Goal: Navigation & Orientation: Find specific page/section

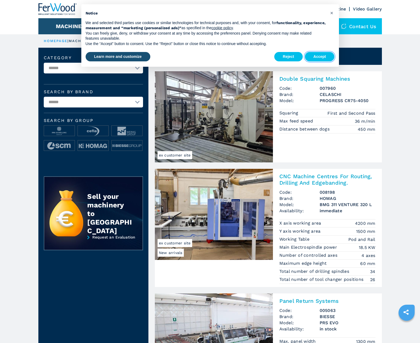
click at [319, 57] on button "Accept" at bounding box center [320, 57] width 30 height 10
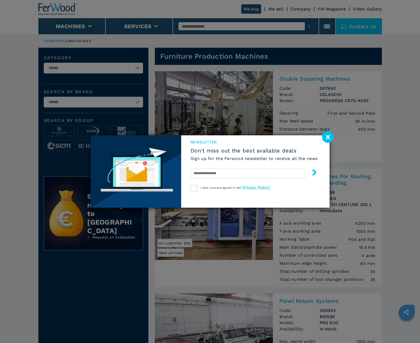
scroll to position [536, 0]
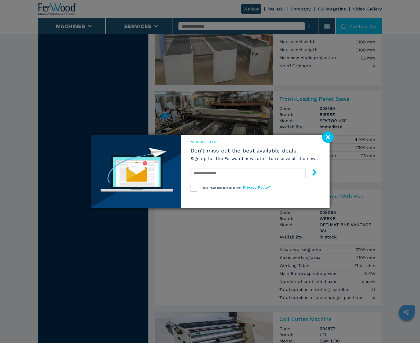
click at [328, 137] on image at bounding box center [328, 137] width 12 height 12
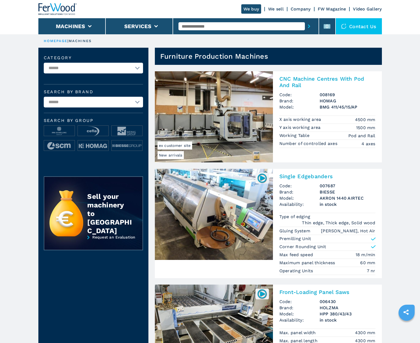
scroll to position [536, 0]
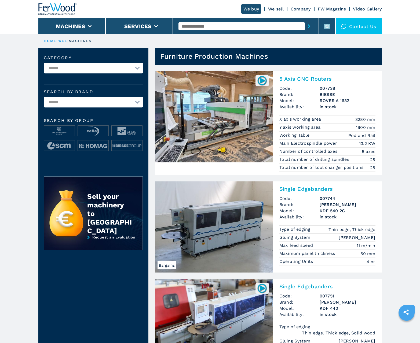
scroll to position [536, 0]
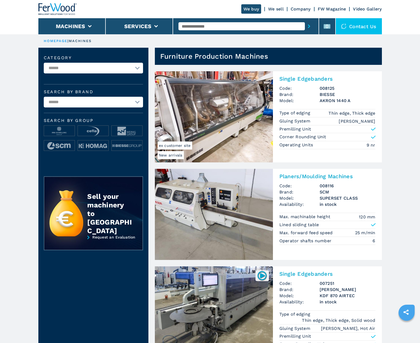
scroll to position [536, 0]
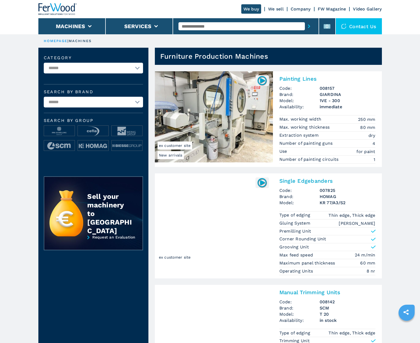
scroll to position [536, 0]
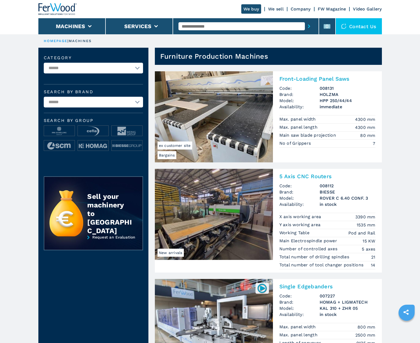
scroll to position [536, 0]
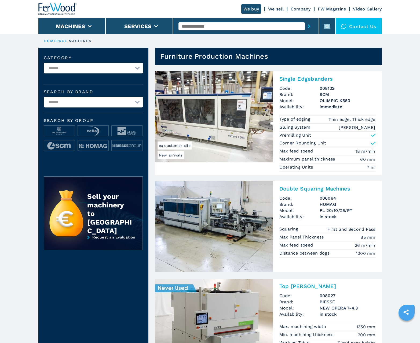
scroll to position [536, 0]
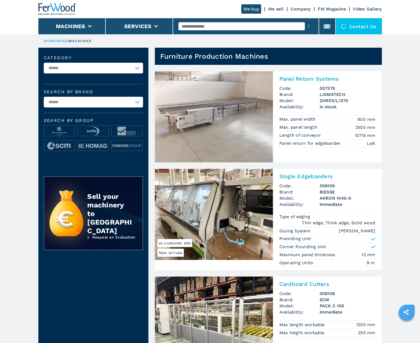
scroll to position [536, 0]
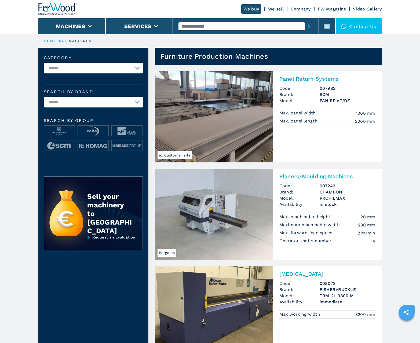
scroll to position [536, 0]
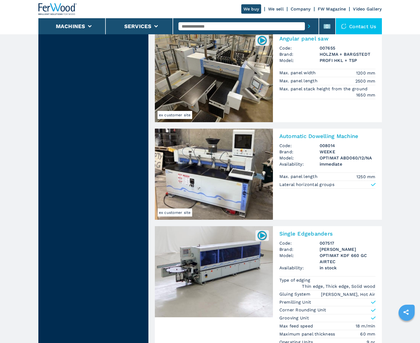
scroll to position [1131, 0]
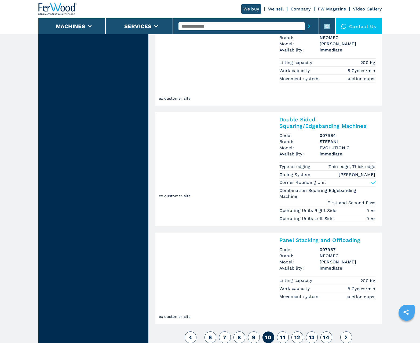
click at [282, 337] on span "11" at bounding box center [282, 337] width 5 height 6
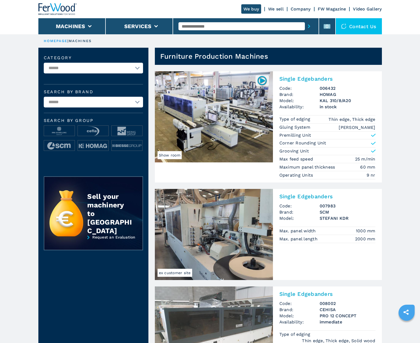
scroll to position [536, 0]
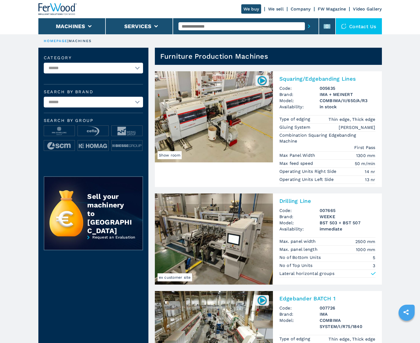
scroll to position [536, 0]
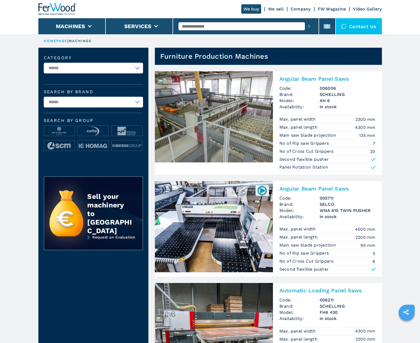
scroll to position [536, 0]
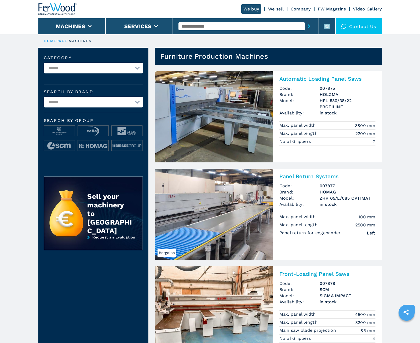
scroll to position [536, 0]
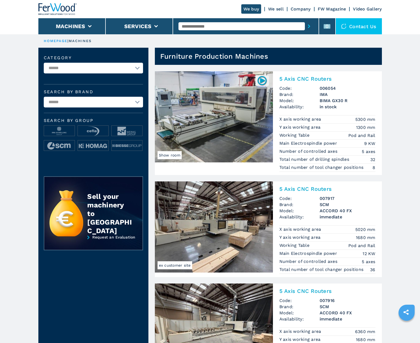
scroll to position [536, 0]
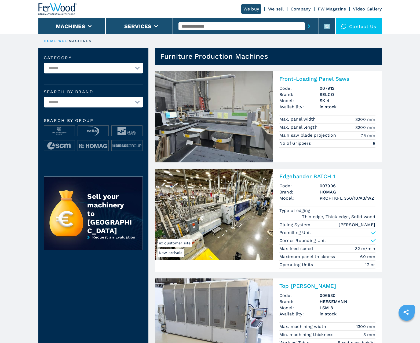
scroll to position [536, 0]
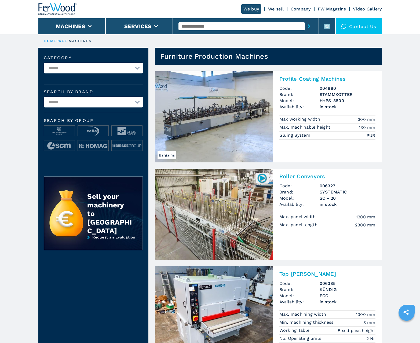
scroll to position [536, 0]
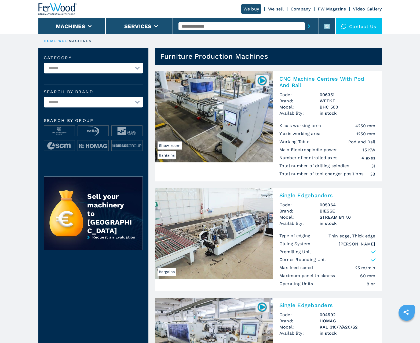
scroll to position [536, 0]
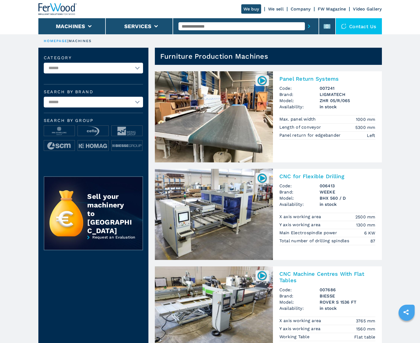
scroll to position [536, 0]
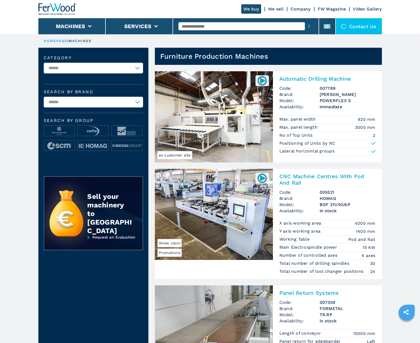
scroll to position [536, 0]
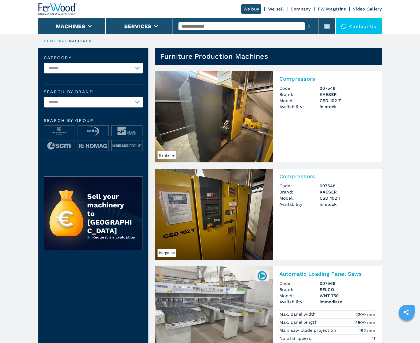
scroll to position [536, 0]
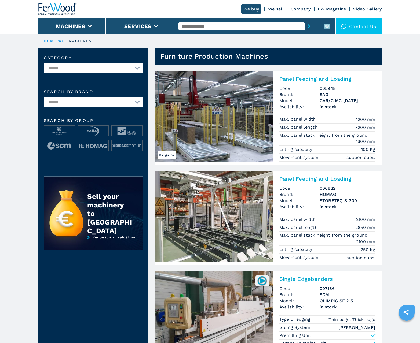
scroll to position [536, 0]
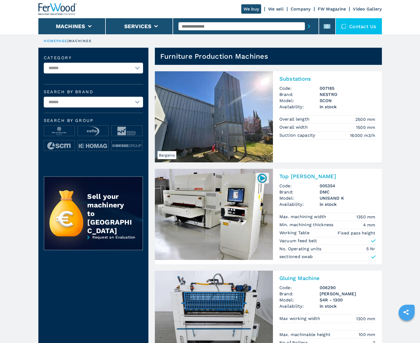
scroll to position [536, 0]
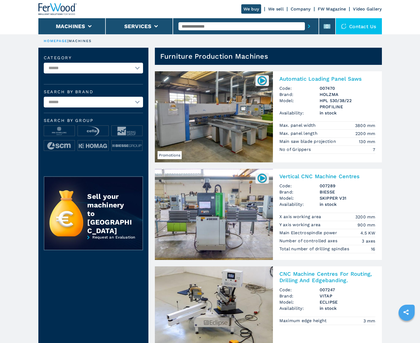
scroll to position [536, 0]
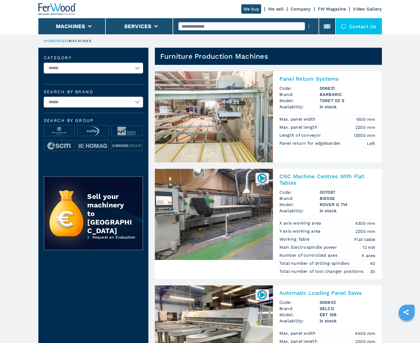
scroll to position [536, 0]
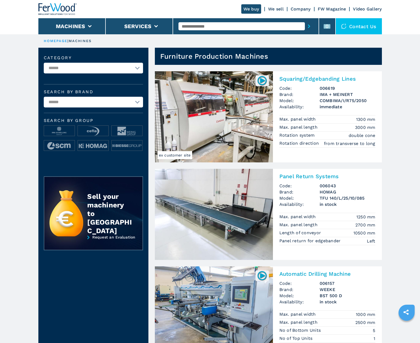
scroll to position [536, 0]
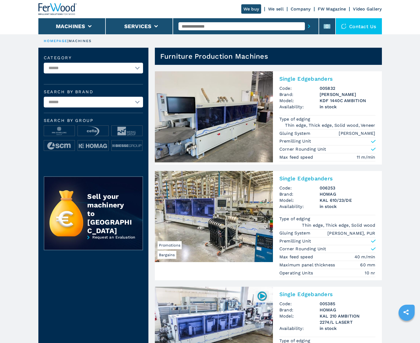
scroll to position [536, 0]
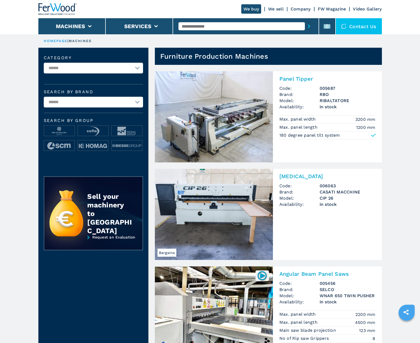
scroll to position [534, 0]
